Goal: Task Accomplishment & Management: Use online tool/utility

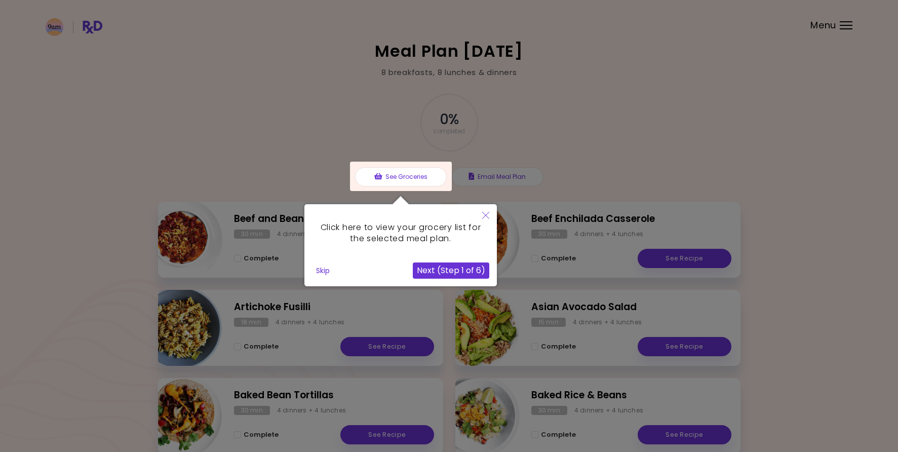
click at [427, 274] on button "Next (Step 1 of 6)" at bounding box center [451, 270] width 77 height 16
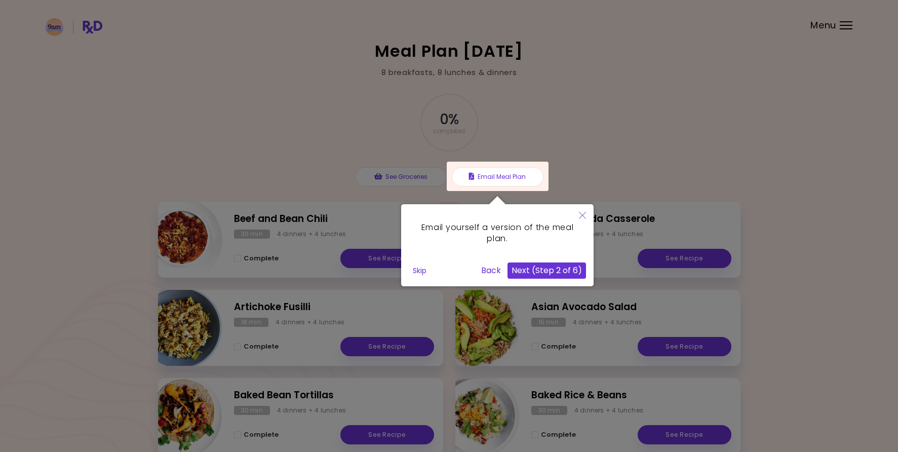
click at [423, 271] on button "Skip" at bounding box center [420, 270] width 22 height 15
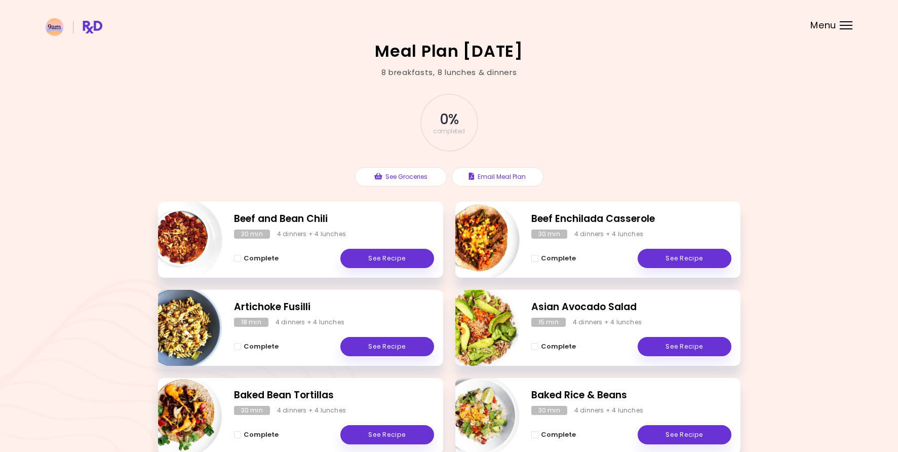
click at [841, 30] on header at bounding box center [449, 20] width 898 height 41
click at [830, 27] on span "Menu" at bounding box center [824, 25] width 26 height 9
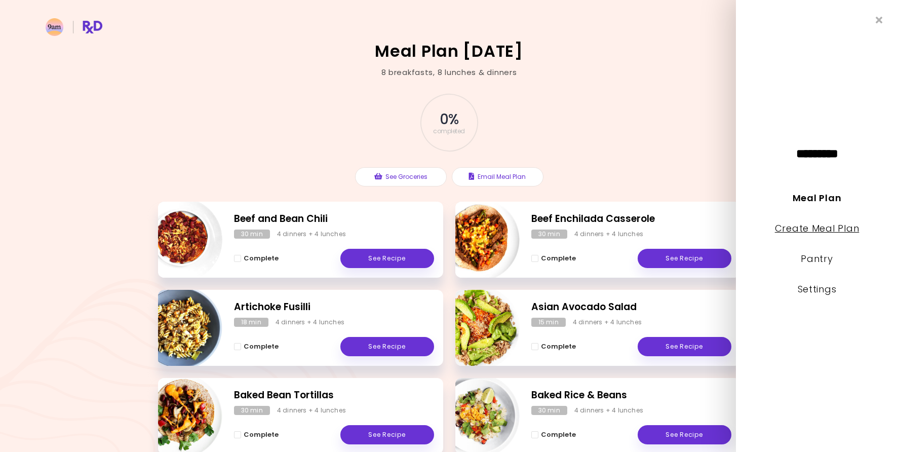
click at [822, 229] on link "Create Meal Plan" at bounding box center [817, 228] width 85 height 13
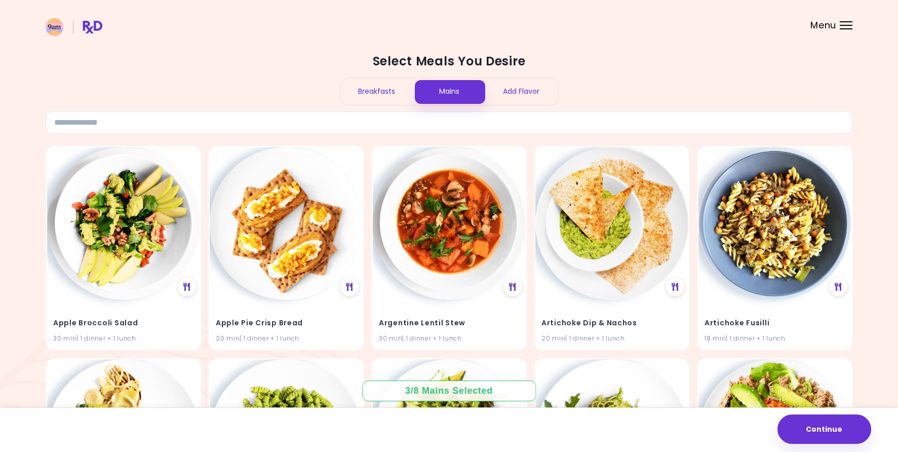
click at [377, 93] on div "Breakfasts" at bounding box center [377, 91] width 72 height 27
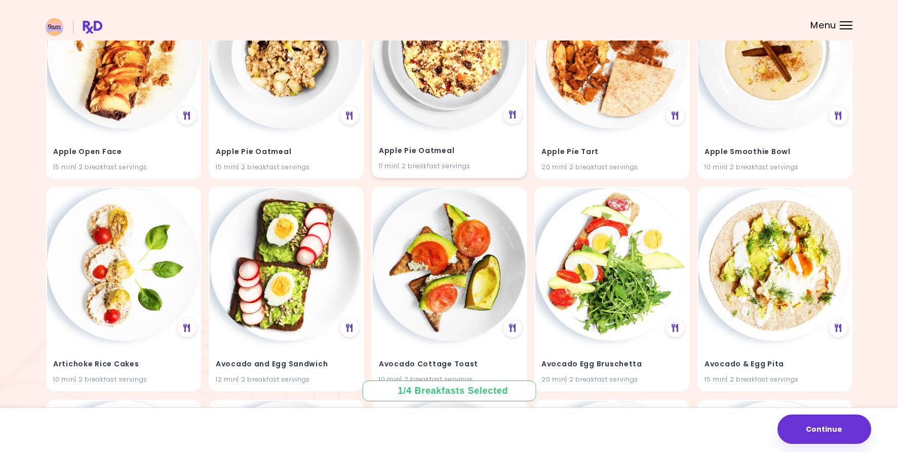
scroll to position [376, 0]
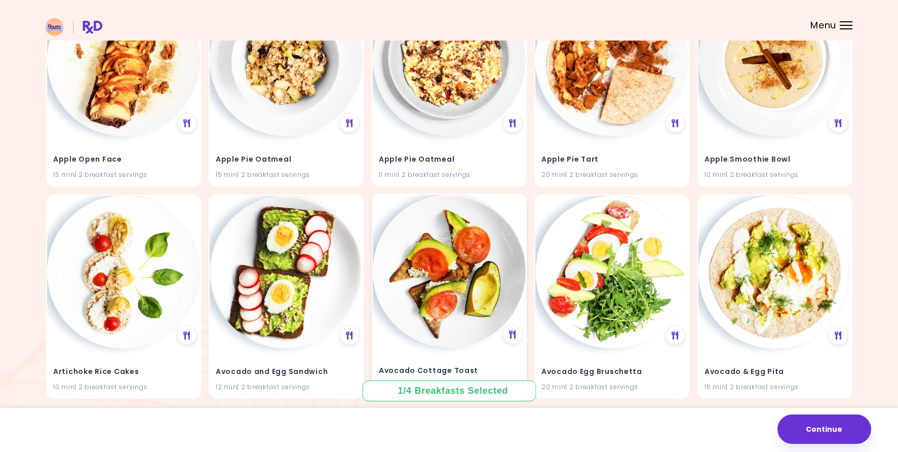
click at [464, 292] on img at bounding box center [449, 271] width 153 height 153
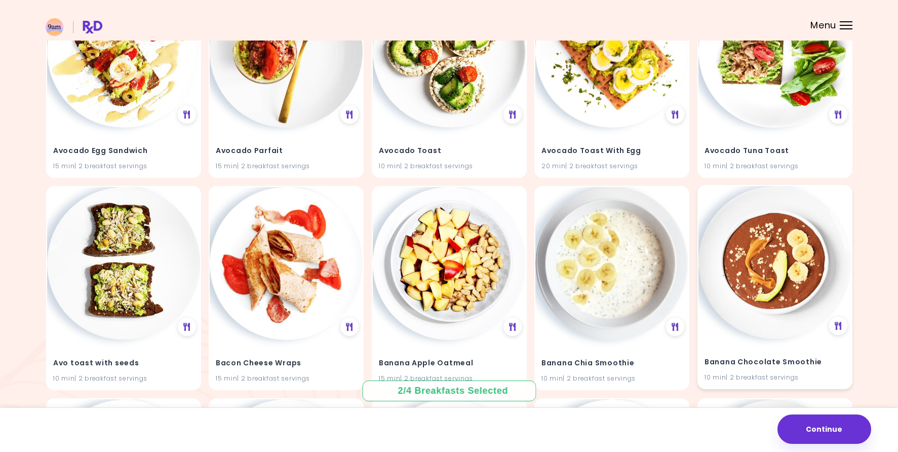
scroll to position [810, 0]
click at [681, 322] on div at bounding box center [675, 325] width 20 height 20
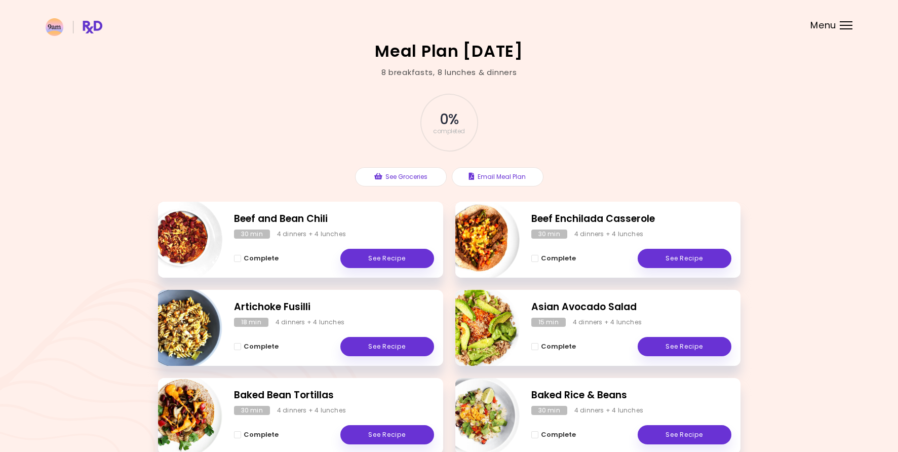
click at [842, 30] on header at bounding box center [449, 20] width 898 height 41
click at [844, 27] on div "Menu" at bounding box center [846, 25] width 13 height 8
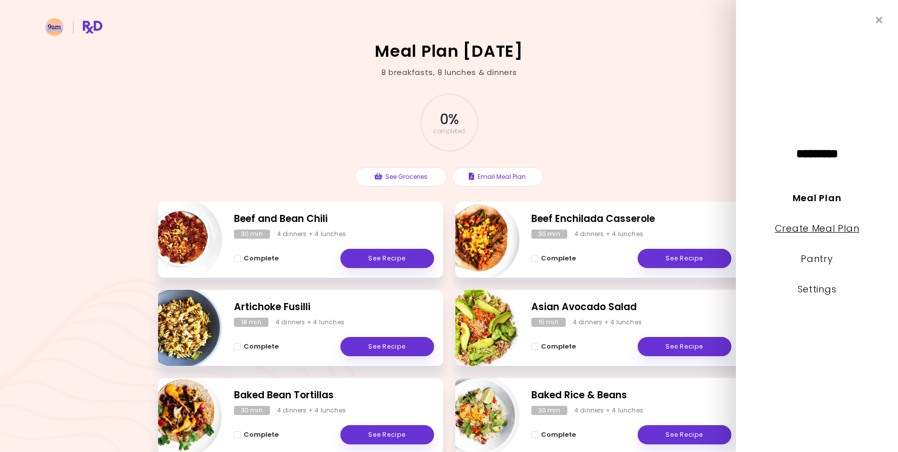
click at [800, 231] on link "Create Meal Plan" at bounding box center [817, 228] width 85 height 13
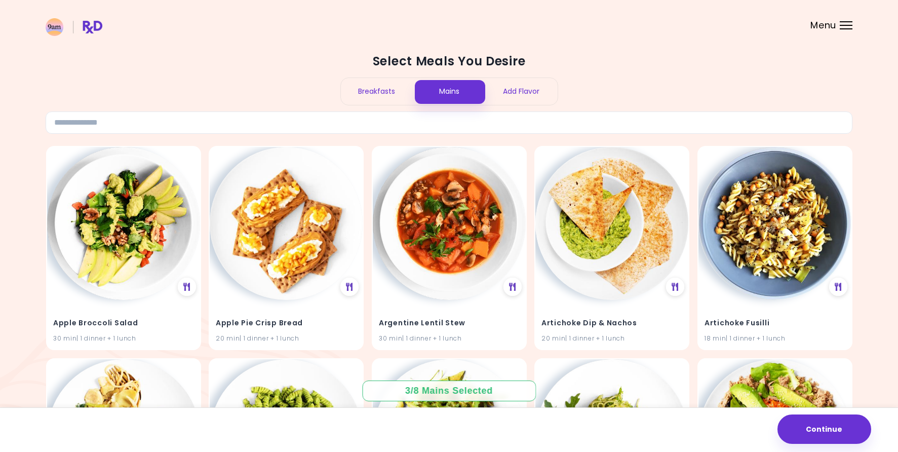
click at [380, 93] on div "Breakfasts" at bounding box center [377, 91] width 72 height 27
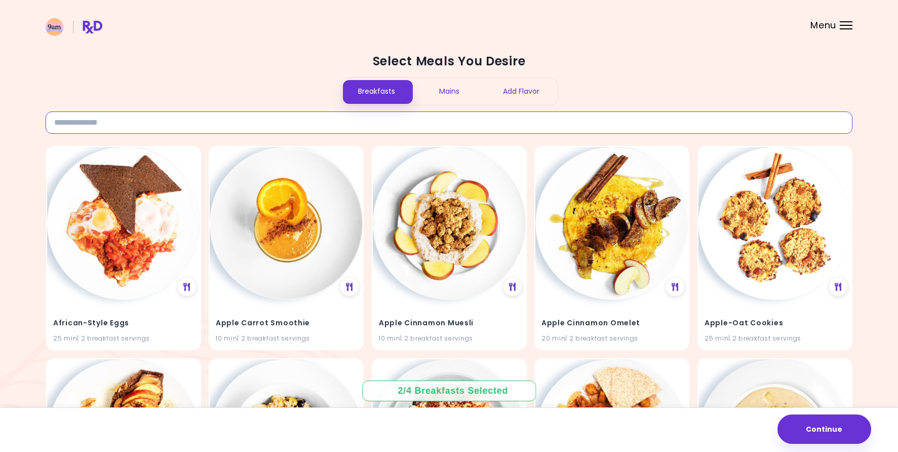
click at [121, 119] on input at bounding box center [449, 122] width 807 height 22
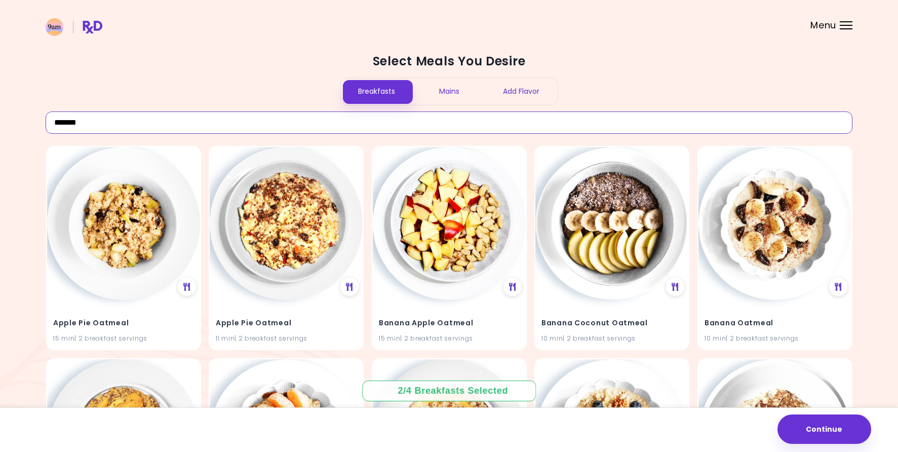
drag, startPoint x: 130, startPoint y: 124, endPoint x: 14, endPoint y: 117, distance: 116.2
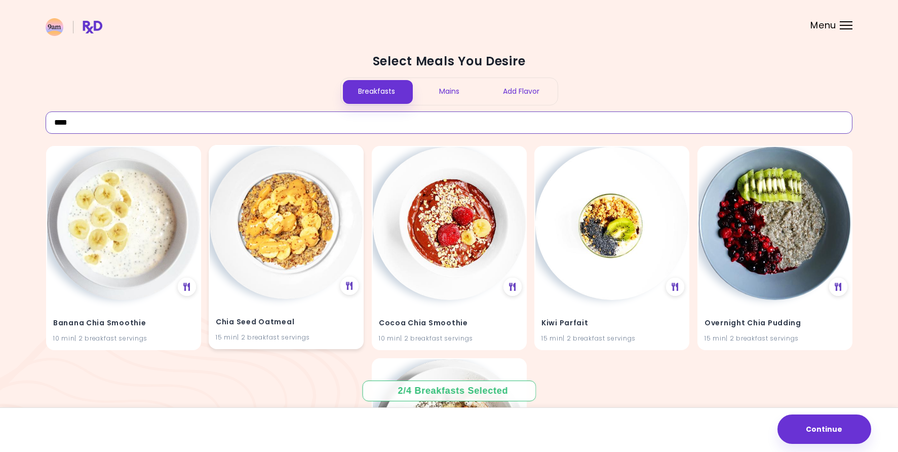
type input "****"
click at [273, 196] on img at bounding box center [286, 222] width 153 height 153
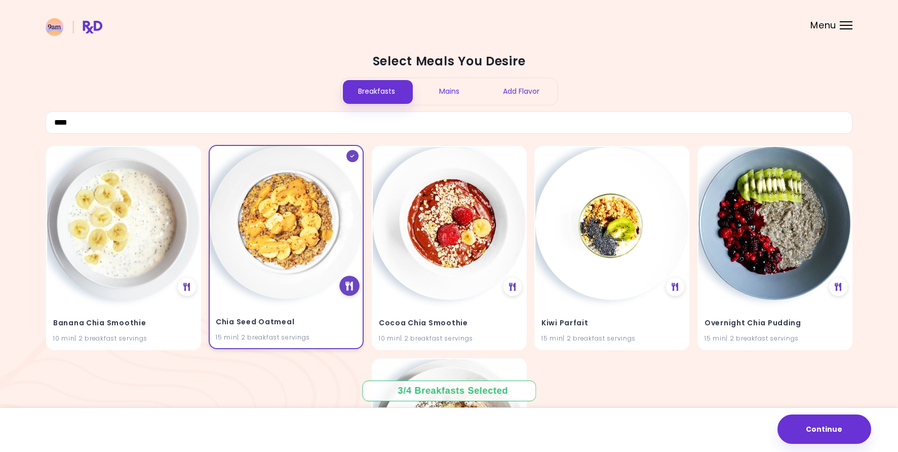
click at [348, 282] on icon at bounding box center [350, 285] width 8 height 9
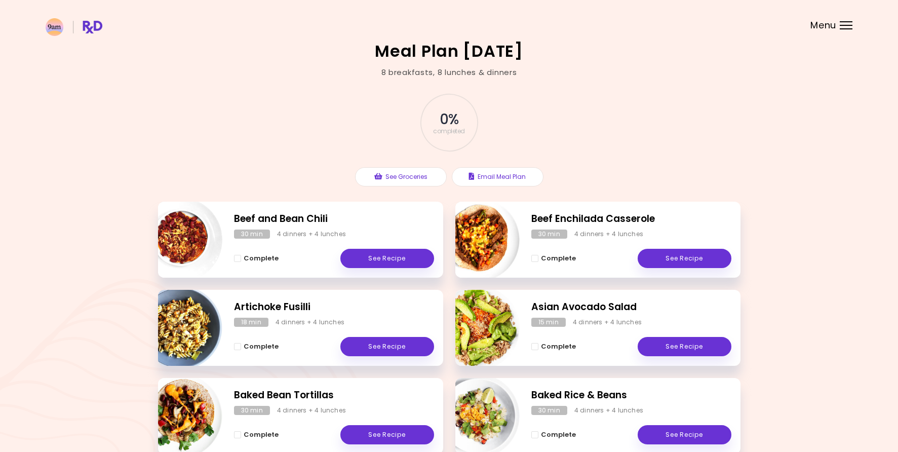
click at [854, 24] on header at bounding box center [449, 20] width 898 height 41
click at [851, 27] on div "Menu" at bounding box center [846, 25] width 13 height 8
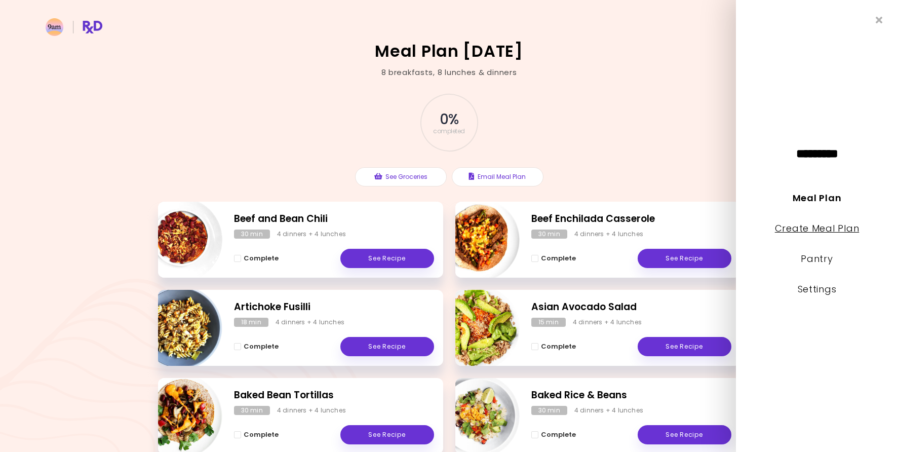
click at [807, 228] on link "Create Meal Plan" at bounding box center [817, 228] width 85 height 13
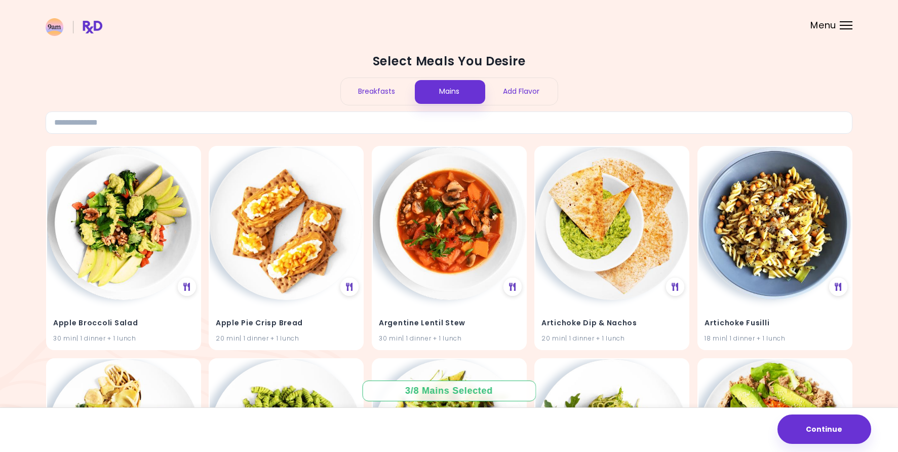
click at [399, 99] on div "Breakfasts" at bounding box center [377, 91] width 72 height 27
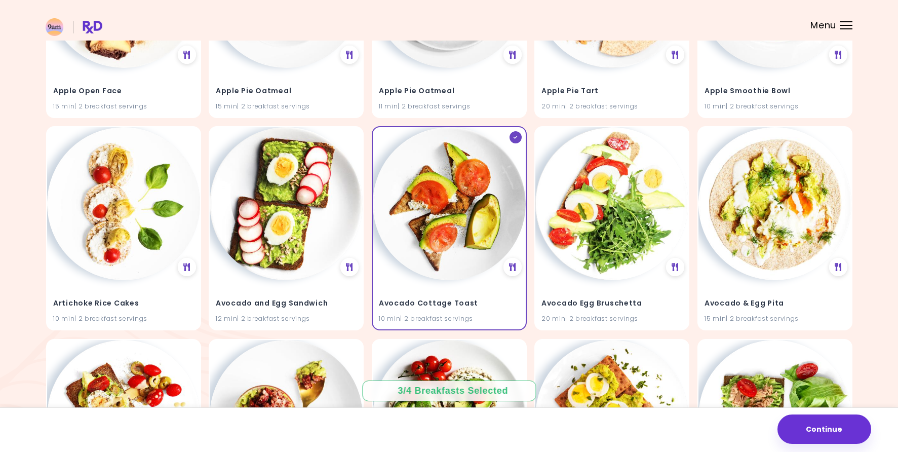
scroll to position [446, 0]
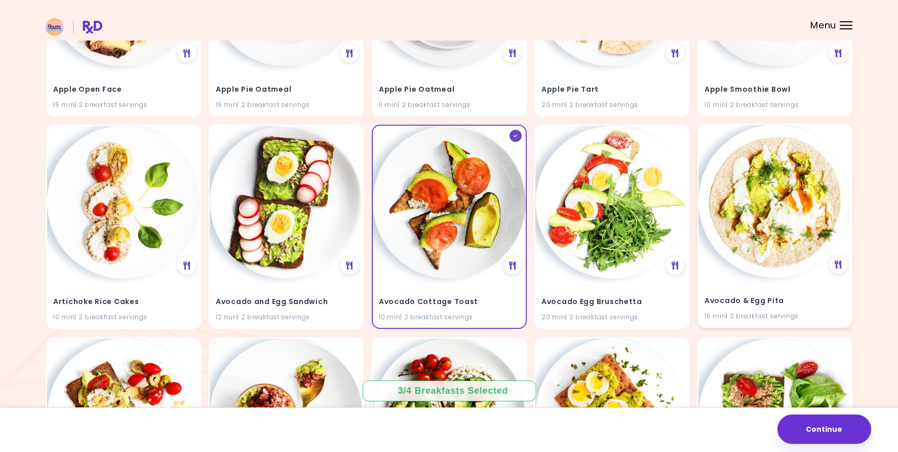
click at [798, 285] on div "Avocado & Egg Pita 15 min | 2 breakfast servings" at bounding box center [775, 303] width 153 height 50
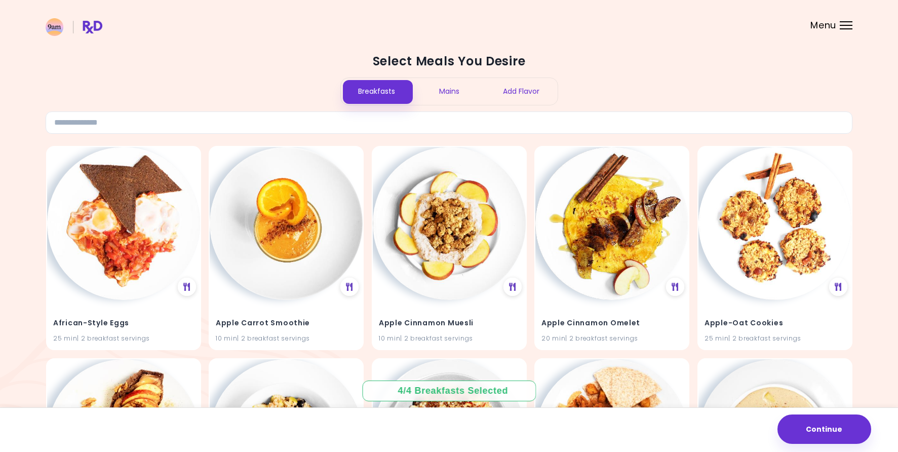
scroll to position [0, 0]
click at [448, 96] on div "Mains" at bounding box center [449, 91] width 72 height 27
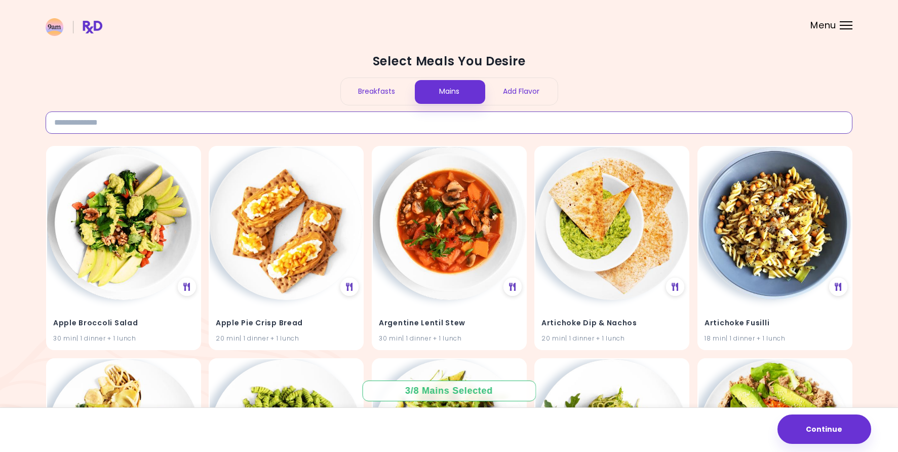
click at [118, 130] on input at bounding box center [449, 122] width 807 height 22
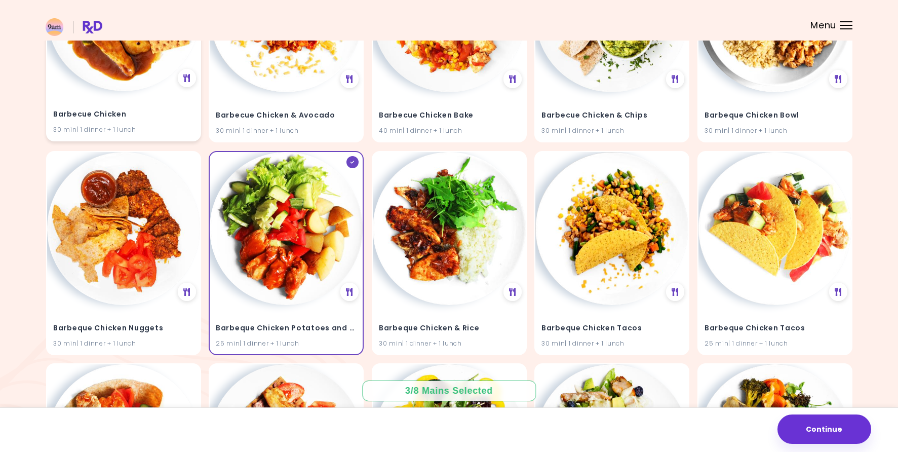
scroll to position [636, 0]
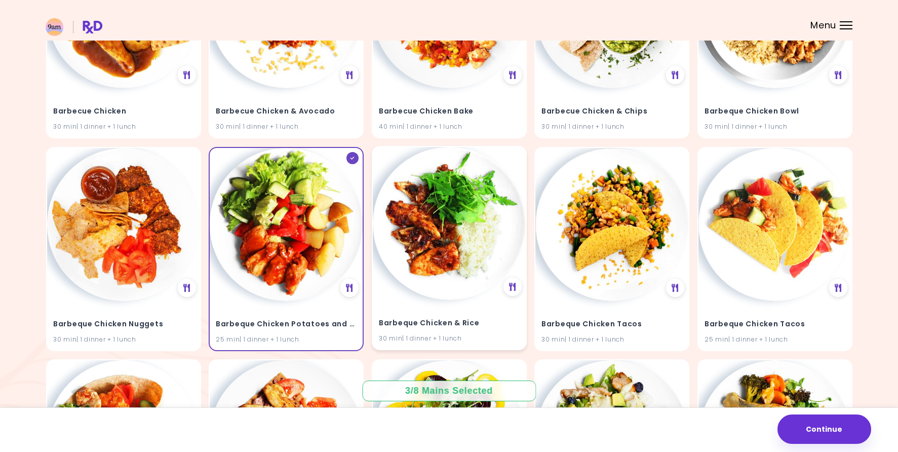
type input "*******"
click at [436, 208] on img at bounding box center [449, 223] width 153 height 153
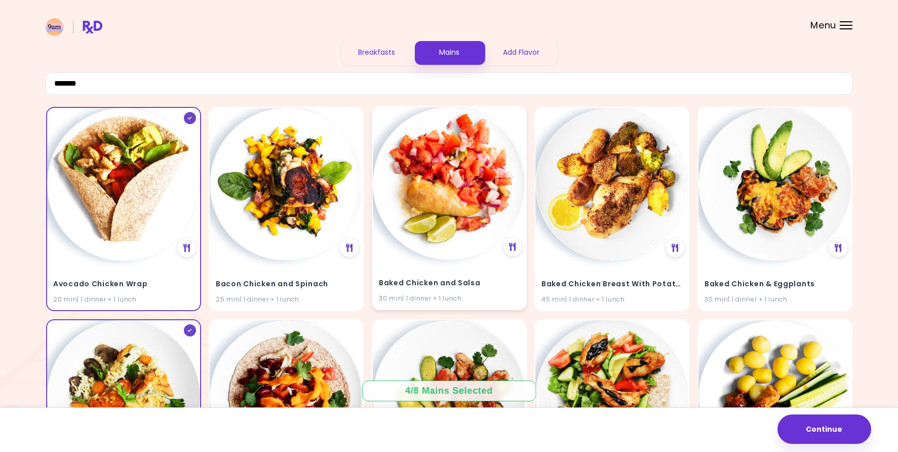
scroll to position [3, 0]
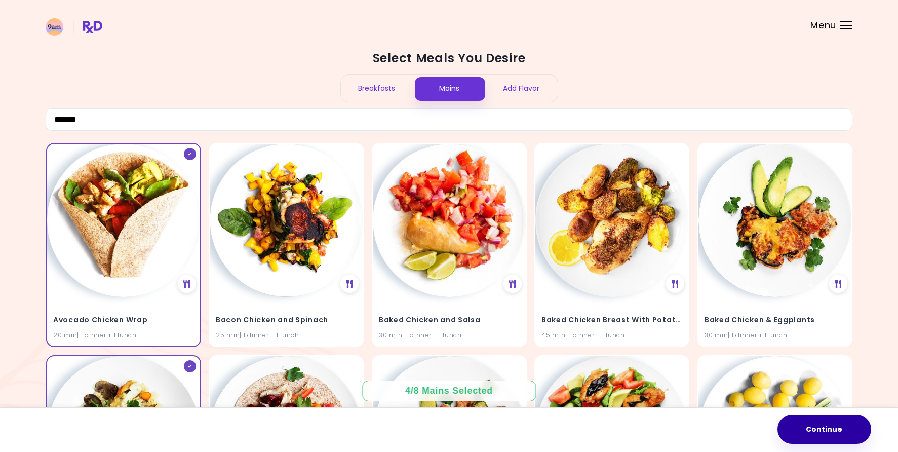
click at [825, 434] on button "Continue" at bounding box center [825, 428] width 94 height 29
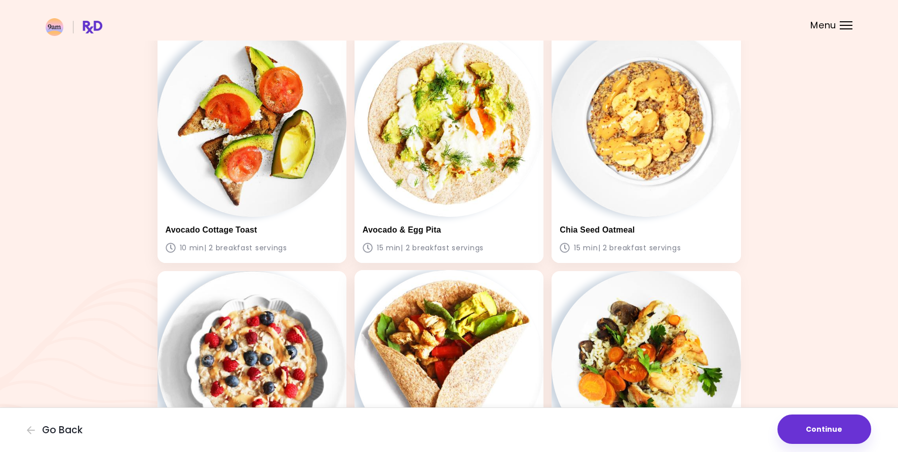
scroll to position [196, 0]
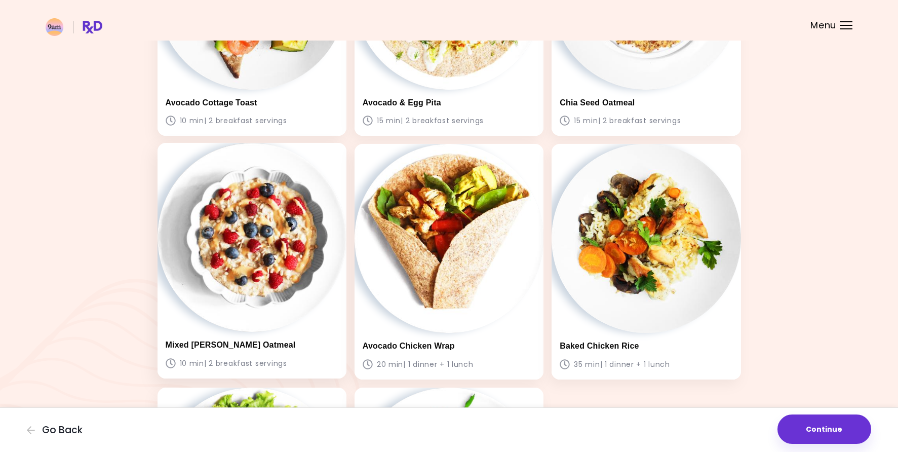
click at [224, 262] on img at bounding box center [252, 237] width 189 height 189
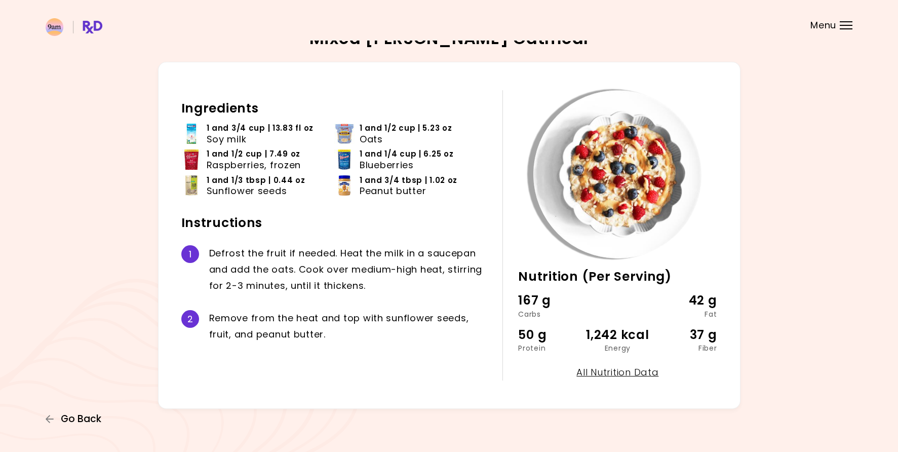
scroll to position [11, 0]
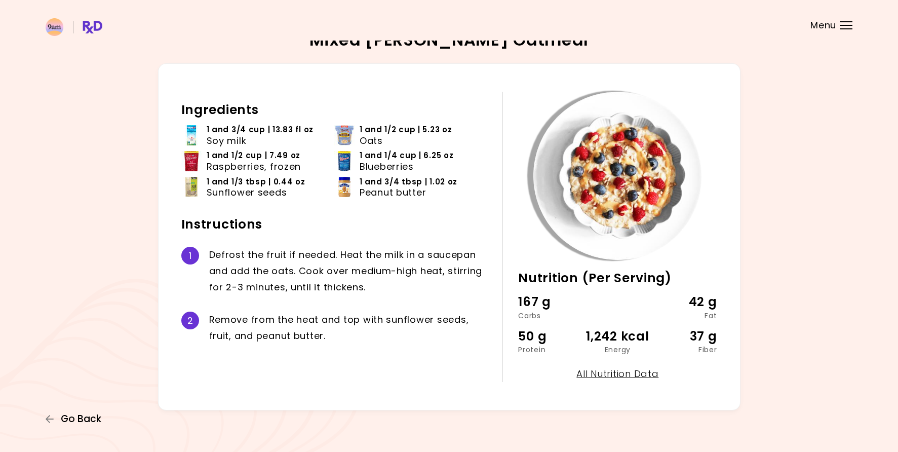
click at [87, 418] on span "Go Back" at bounding box center [81, 418] width 41 height 11
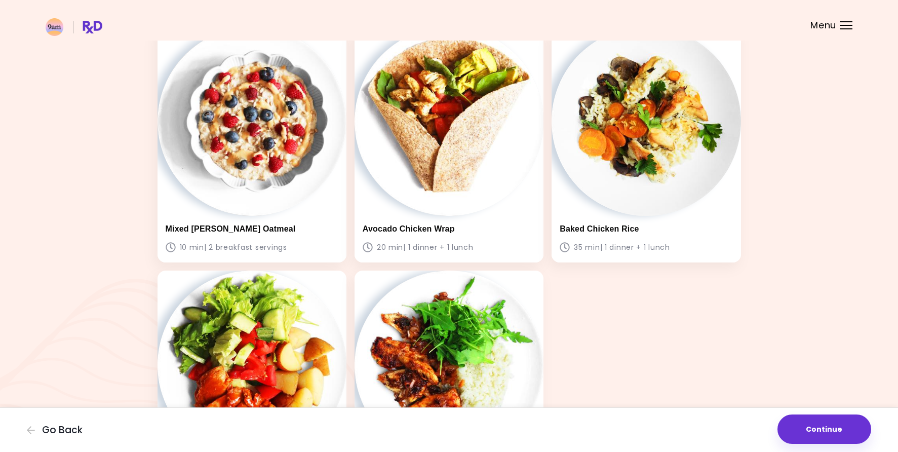
scroll to position [322, 0]
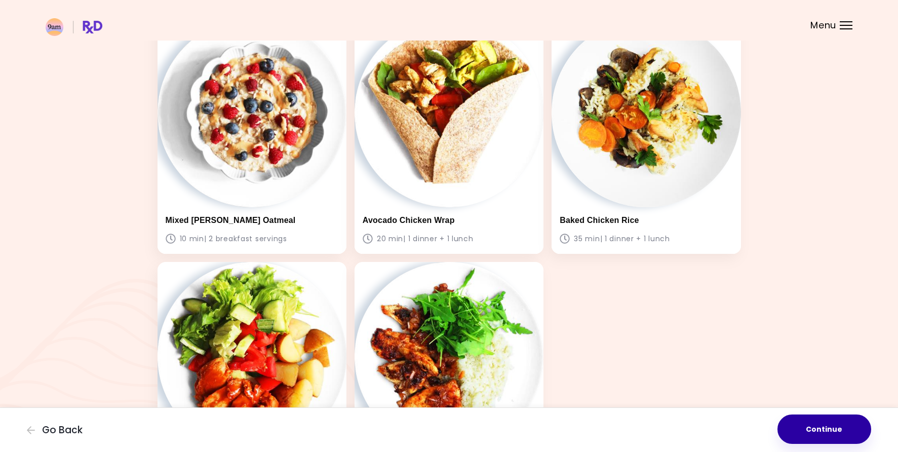
click at [802, 429] on button "Continue" at bounding box center [825, 428] width 94 height 29
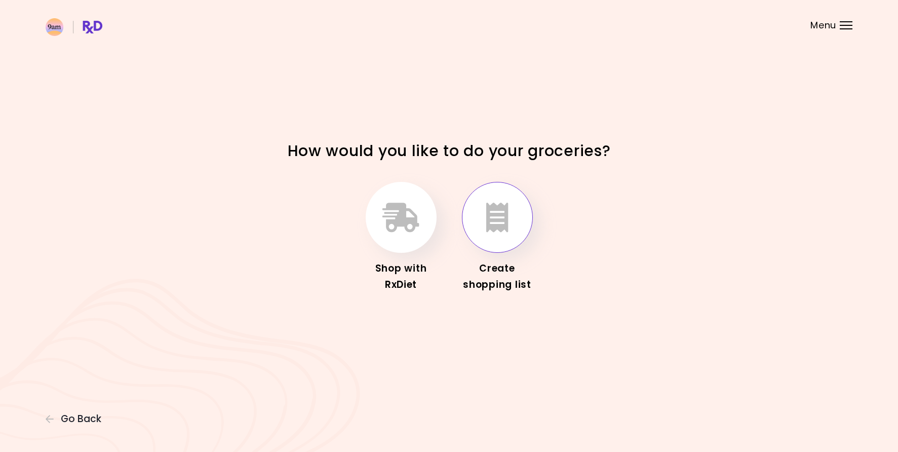
click at [510, 243] on button "button" at bounding box center [497, 217] width 71 height 71
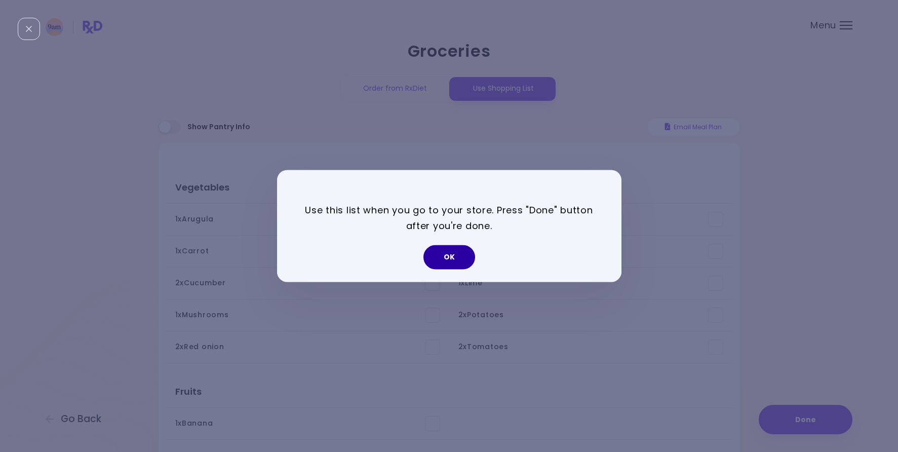
click at [431, 258] on button "OK" at bounding box center [450, 257] width 52 height 24
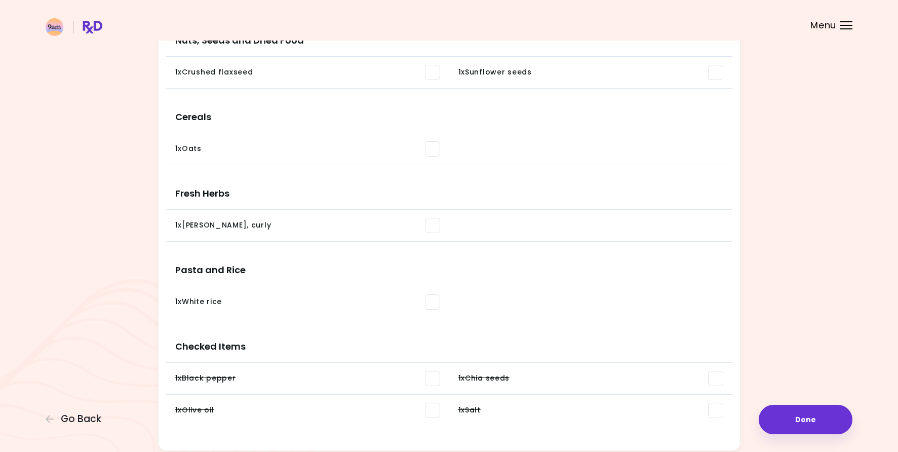
scroll to position [869, 0]
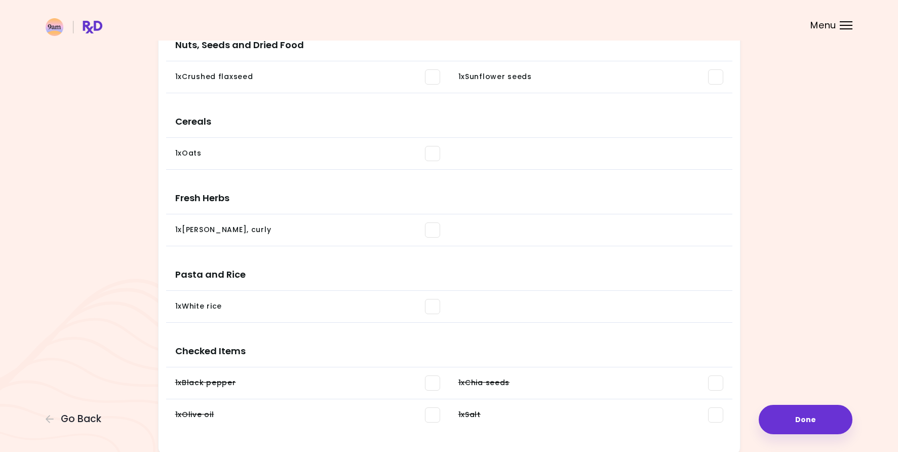
click at [428, 311] on span at bounding box center [432, 306] width 15 height 15
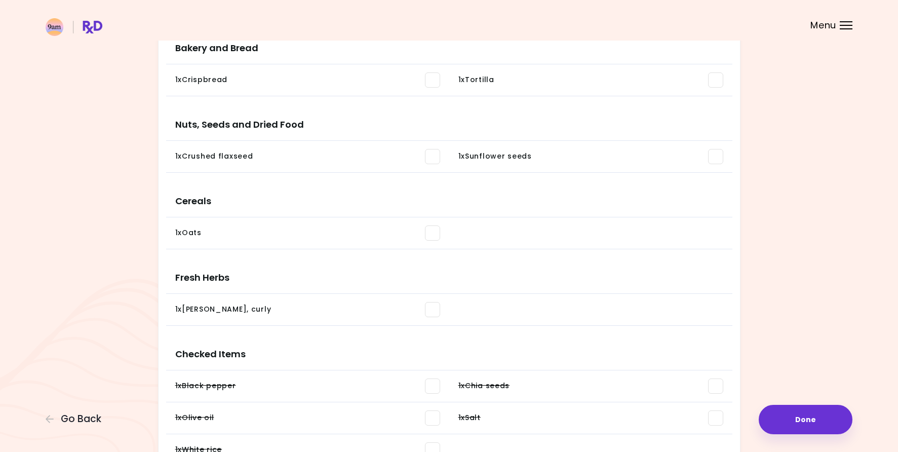
scroll to position [788, 0]
click at [437, 233] on span at bounding box center [432, 234] width 15 height 15
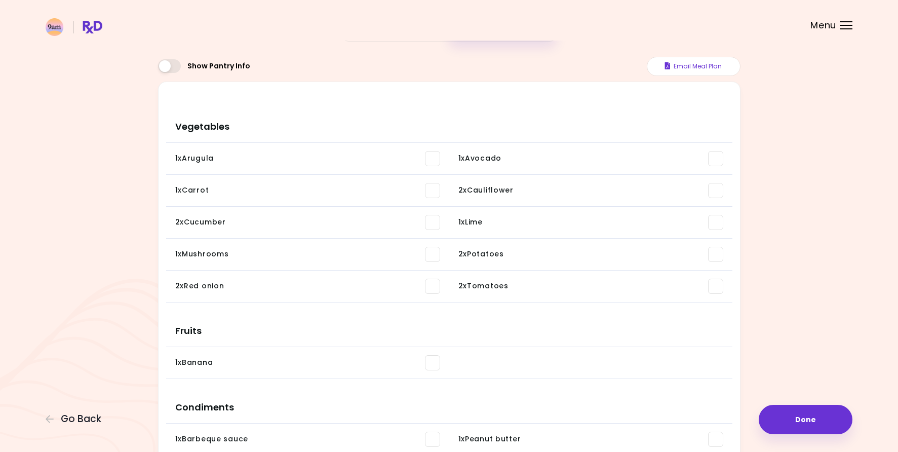
scroll to position [66, 0]
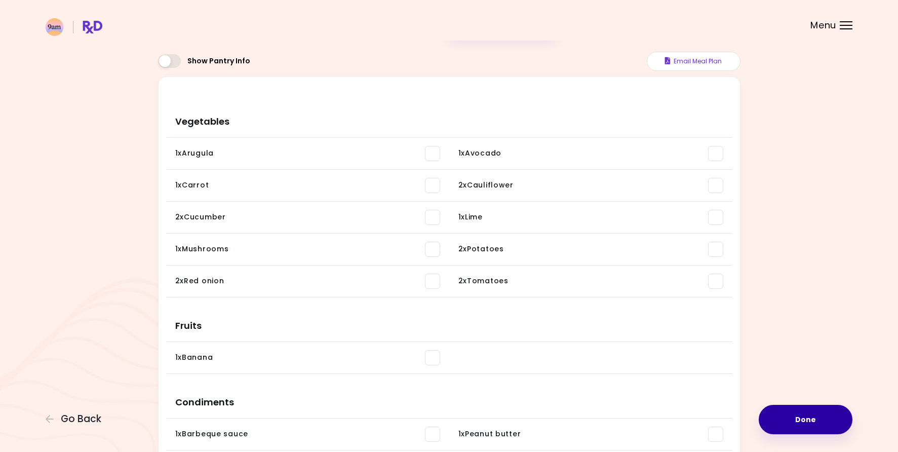
click at [781, 423] on button "Done" at bounding box center [806, 419] width 94 height 29
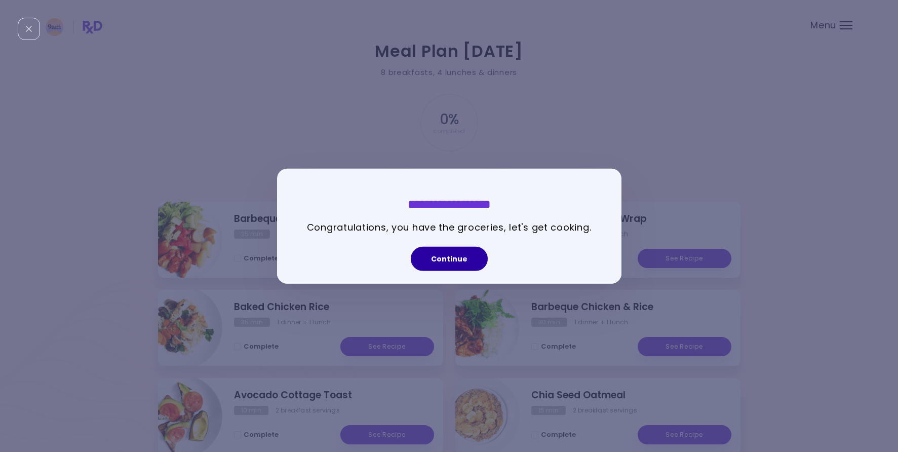
click at [449, 267] on button "Continue" at bounding box center [449, 258] width 77 height 24
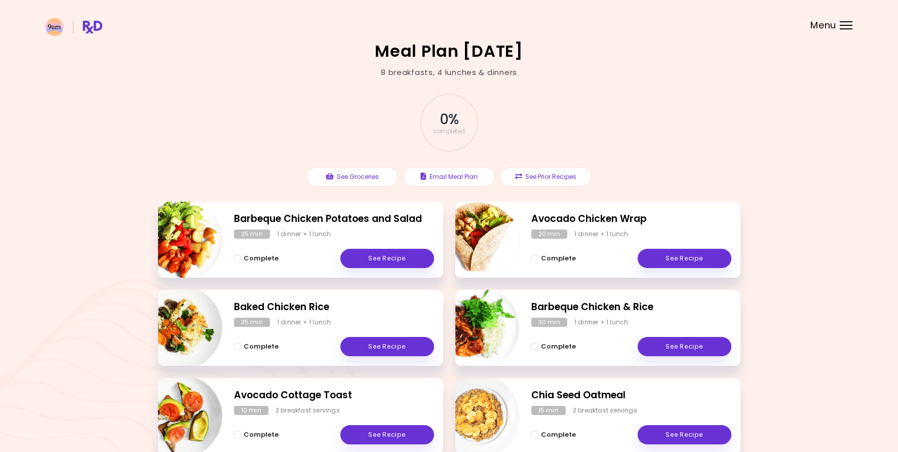
click at [553, 216] on h2 "Avocado Chicken Wrap" at bounding box center [632, 219] width 200 height 15
click at [669, 261] on link "See Recipe" at bounding box center [685, 258] width 94 height 19
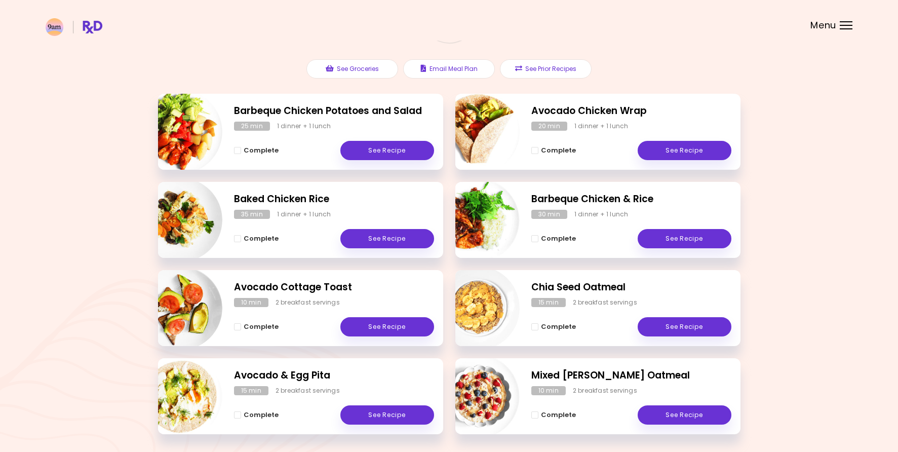
scroll to position [109, 0]
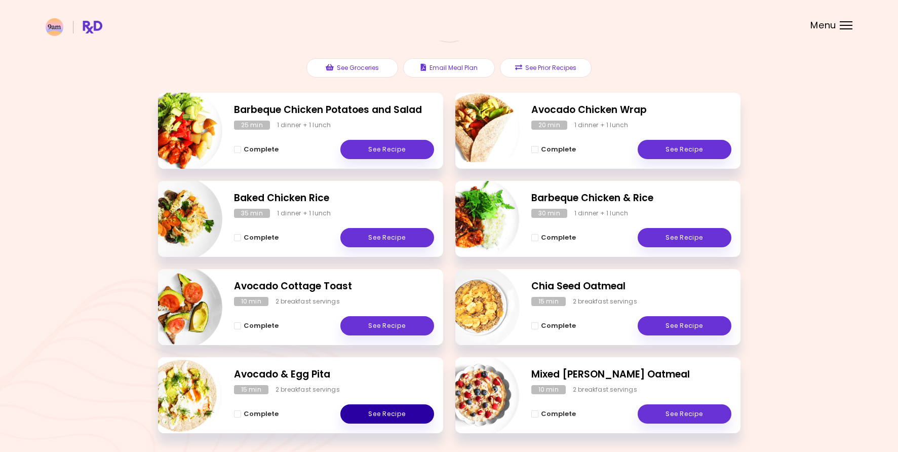
click at [363, 415] on link "See Recipe" at bounding box center [387, 413] width 94 height 19
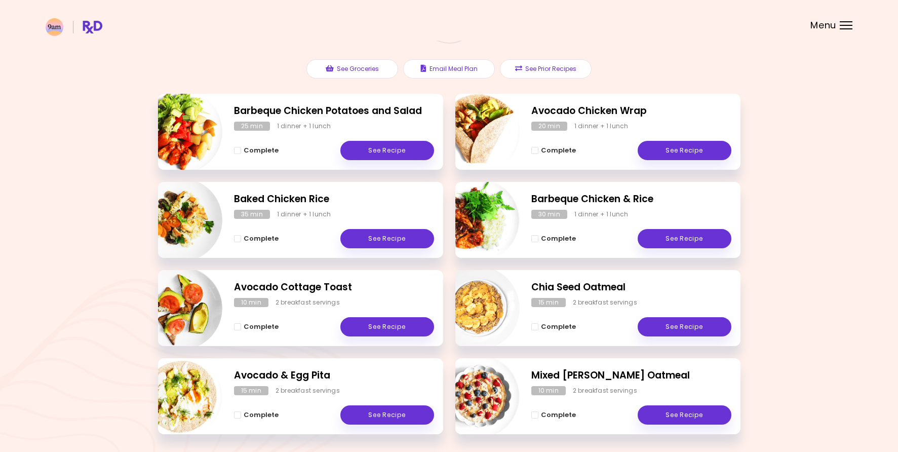
scroll to position [107, 0]
click at [267, 200] on h2 "Baked Chicken Rice" at bounding box center [334, 200] width 200 height 15
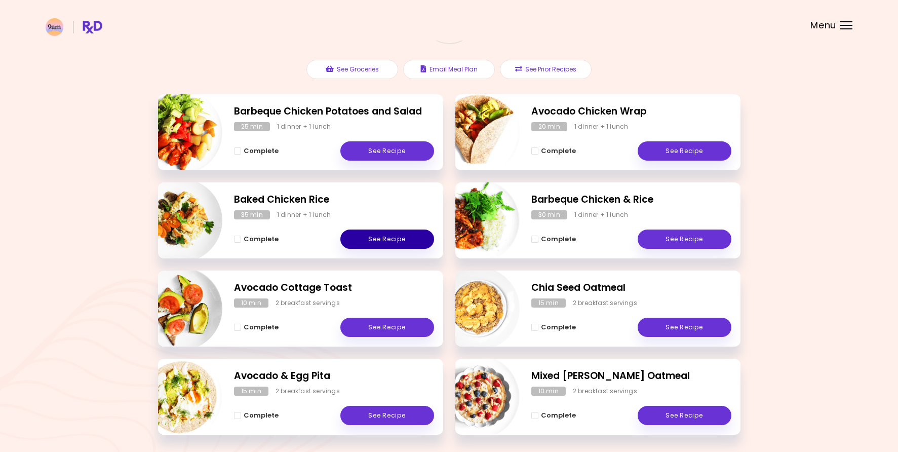
click at [368, 240] on link "See Recipe" at bounding box center [387, 239] width 94 height 19
